Goal: Complete application form

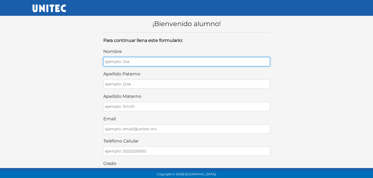
click at [191, 65] on input "nombre" at bounding box center [186, 61] width 167 height 9
type input "acbad"
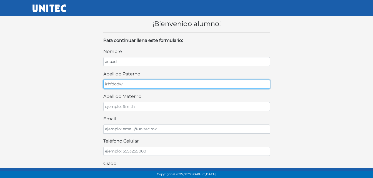
type input "irhfdodw"
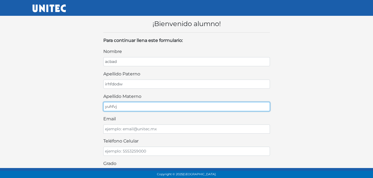
type input "yuhfvj"
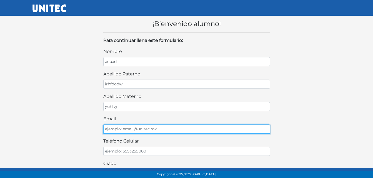
type input "p"
type input "[EMAIL_ADDRESS][DOMAIN_NAME]"
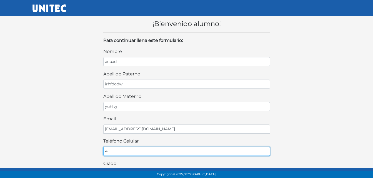
type input "4727213333"
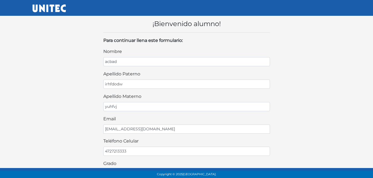
type input "3A"
select select "GUA"
type input "[PERSON_NAME]"
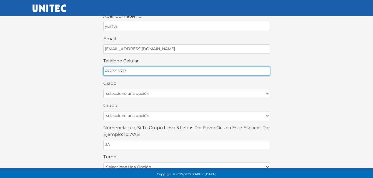
scroll to position [83, 0]
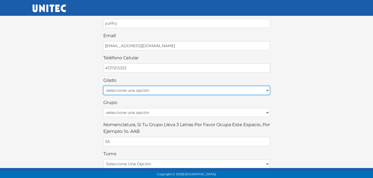
click at [196, 91] on select "seleccione una opción Primer grado Segundo grado Tercer grado Cuarto grado Quin…" at bounding box center [186, 90] width 167 height 9
select select "1ro"
click at [103, 86] on select "seleccione una opción Primer grado Segundo grado Tercer grado Cuarto grado Quin…" at bounding box center [186, 90] width 167 height 9
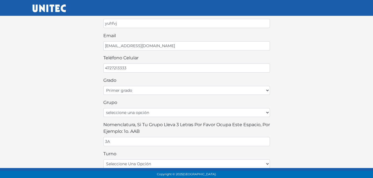
click at [190, 118] on div "nombre acbad apellido paterno irhfdodw apellido materno [PERSON_NAME] email [EM…" at bounding box center [186, 96] width 167 height 262
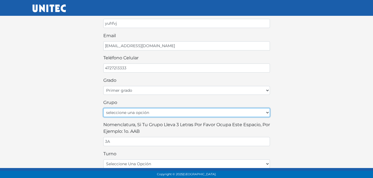
click at [190, 115] on select "seleccione una opción A B C D E F G H I J K L M N O P Q R S T U V W X Y Z" at bounding box center [186, 112] width 167 height 9
select select "A"
click at [103, 108] on select "seleccione una opción A B C D E F G H I J K L M N O P Q R S T U V W X Y Z" at bounding box center [186, 112] width 167 height 9
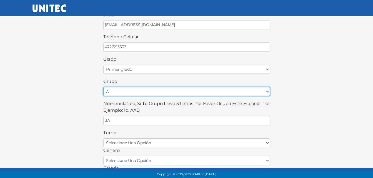
scroll to position [139, 0]
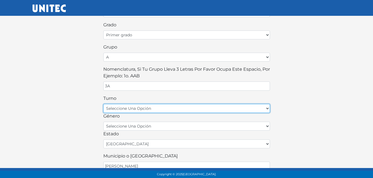
click at [213, 106] on select "seleccione una opción matutino vespertino" at bounding box center [186, 108] width 167 height 9
select select "matutino"
click at [103, 104] on select "seleccione una opción matutino vespertino" at bounding box center [186, 108] width 167 height 9
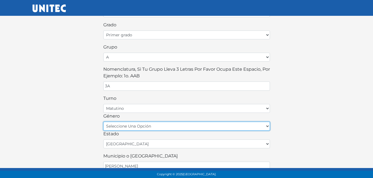
click at [192, 131] on select "seleccione una opción femenino masculino" at bounding box center [186, 126] width 167 height 9
select select "F"
click at [103, 122] on select "seleccione una opción femenino masculino" at bounding box center [186, 126] width 167 height 9
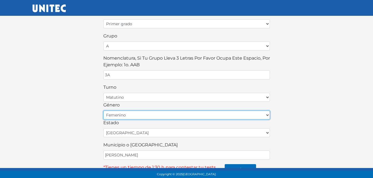
scroll to position [159, 0]
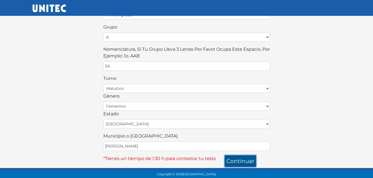
click at [219, 162] on button "continuar" at bounding box center [240, 162] width 31 height 12
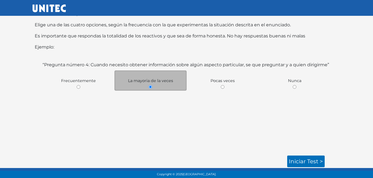
scroll to position [25, 0]
click at [294, 162] on link "Iniciar test >" at bounding box center [305, 162] width 37 height 12
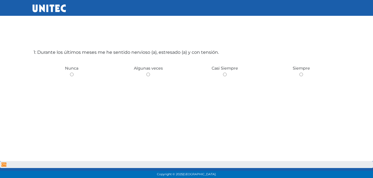
scroll to position [28, 0]
